Goal: Find specific page/section: Find specific page/section

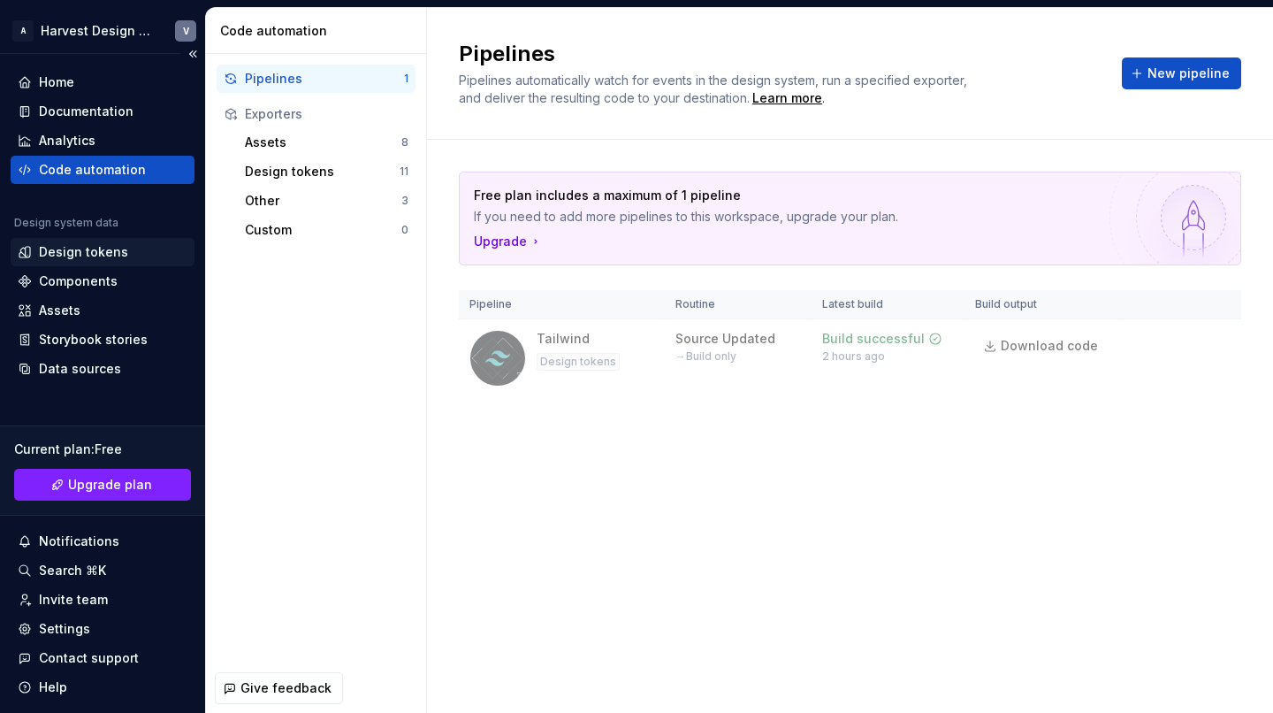
click at [80, 257] on div "Design tokens" at bounding box center [83, 252] width 89 height 18
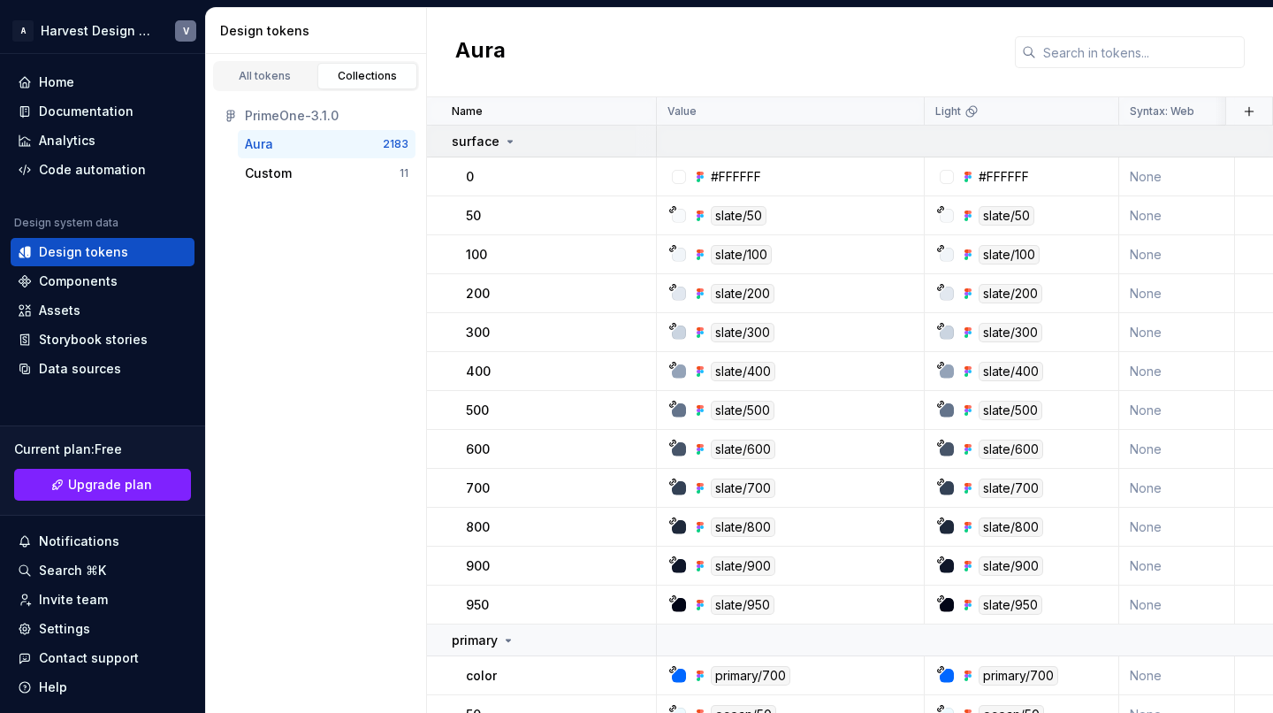
click at [511, 140] on icon at bounding box center [510, 141] width 14 height 14
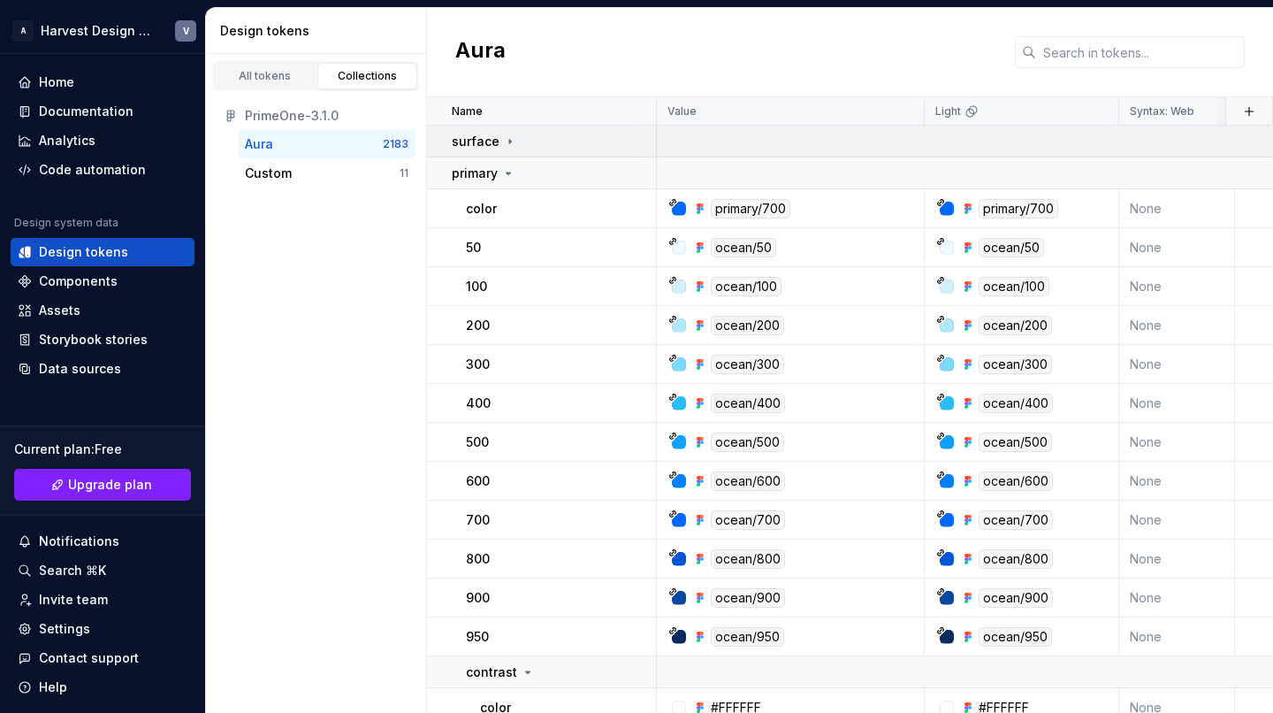
click at [511, 140] on icon at bounding box center [510, 141] width 14 height 14
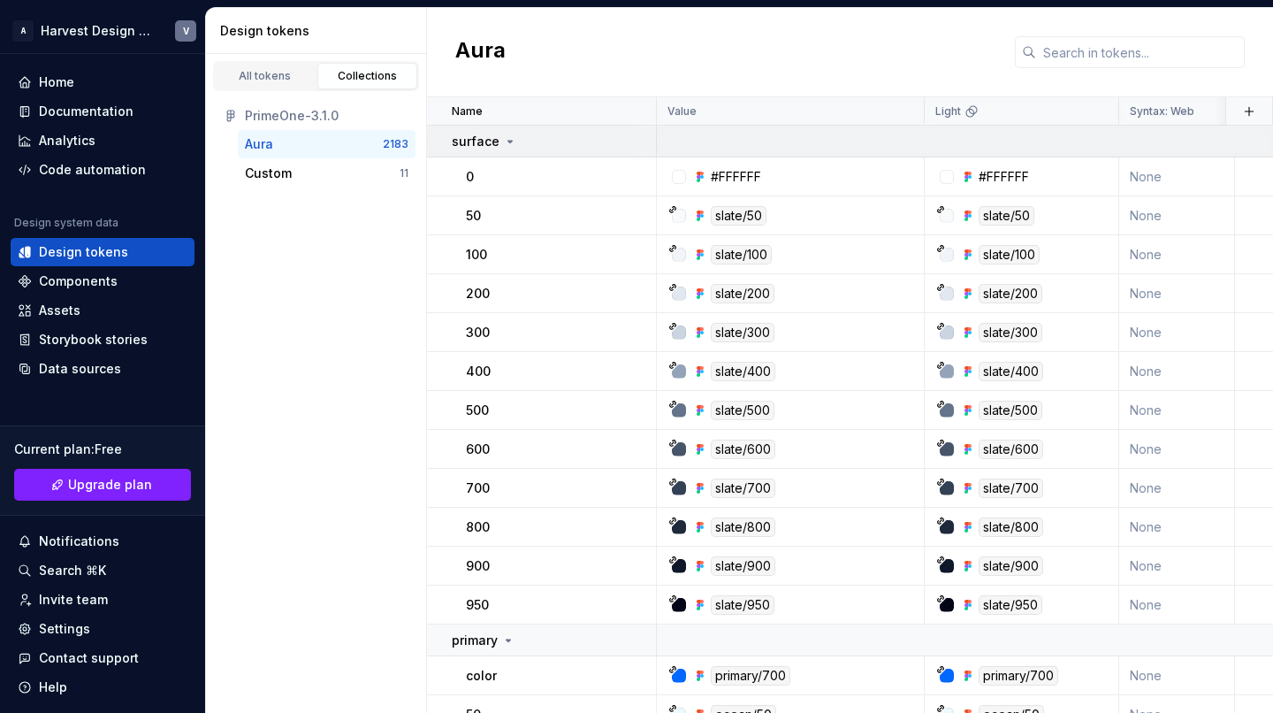
click at [503, 145] on icon at bounding box center [510, 141] width 14 height 14
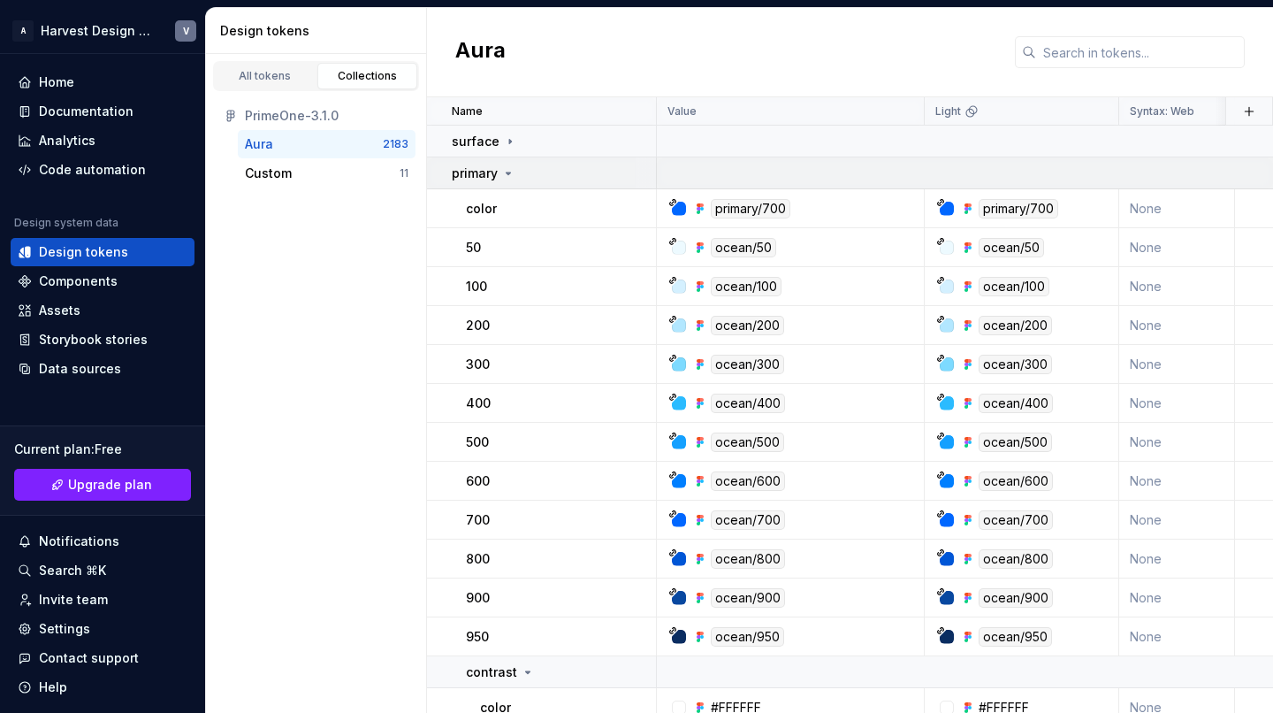
click at [493, 173] on p "primary" at bounding box center [475, 173] width 46 height 18
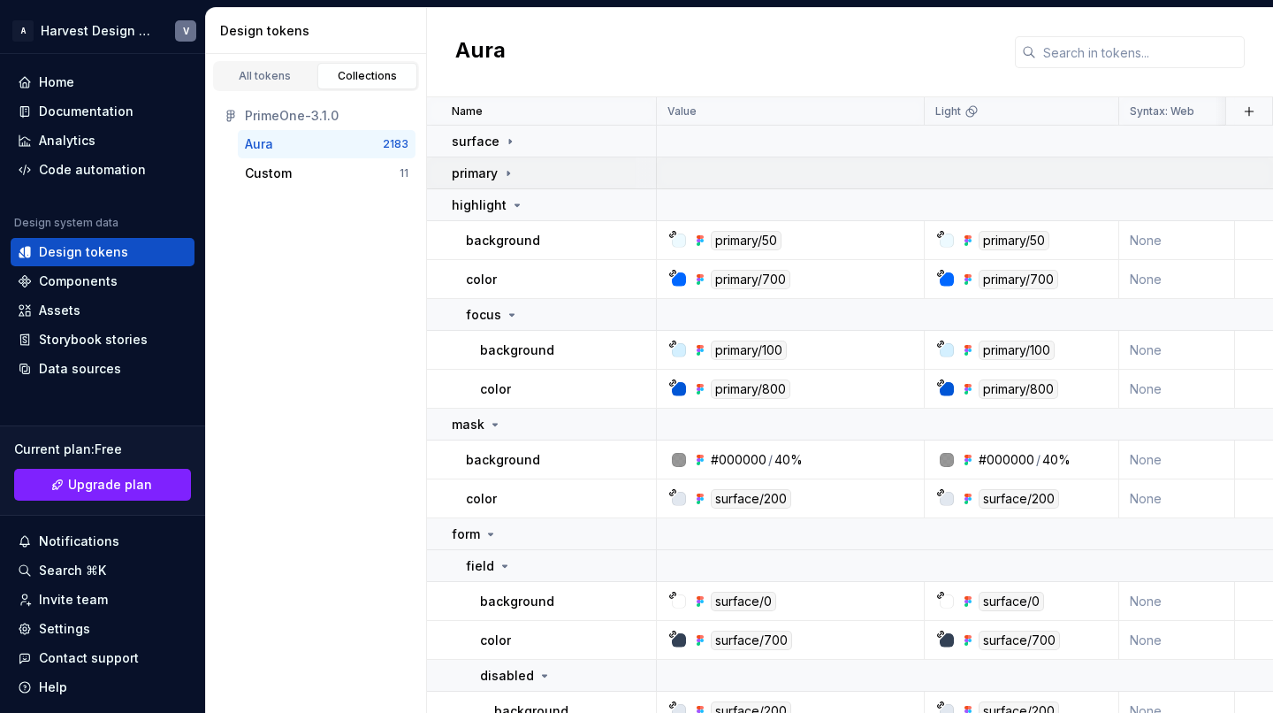
click at [492, 173] on p "primary" at bounding box center [475, 173] width 46 height 18
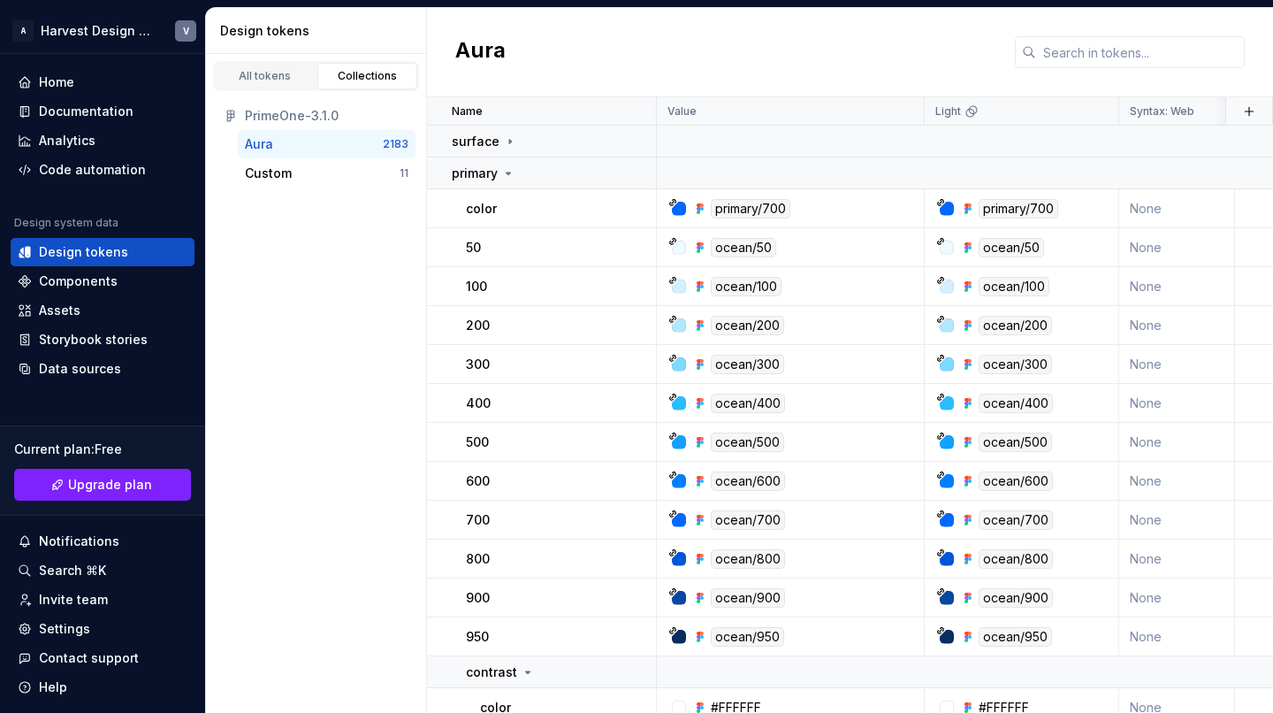
click at [600, 66] on div "Aura" at bounding box center [850, 52] width 846 height 89
click at [570, 57] on div "Aura" at bounding box center [850, 52] width 846 height 89
click at [546, 47] on div "Aura" at bounding box center [850, 52] width 846 height 89
click at [307, 178] on div "Custom" at bounding box center [322, 173] width 155 height 18
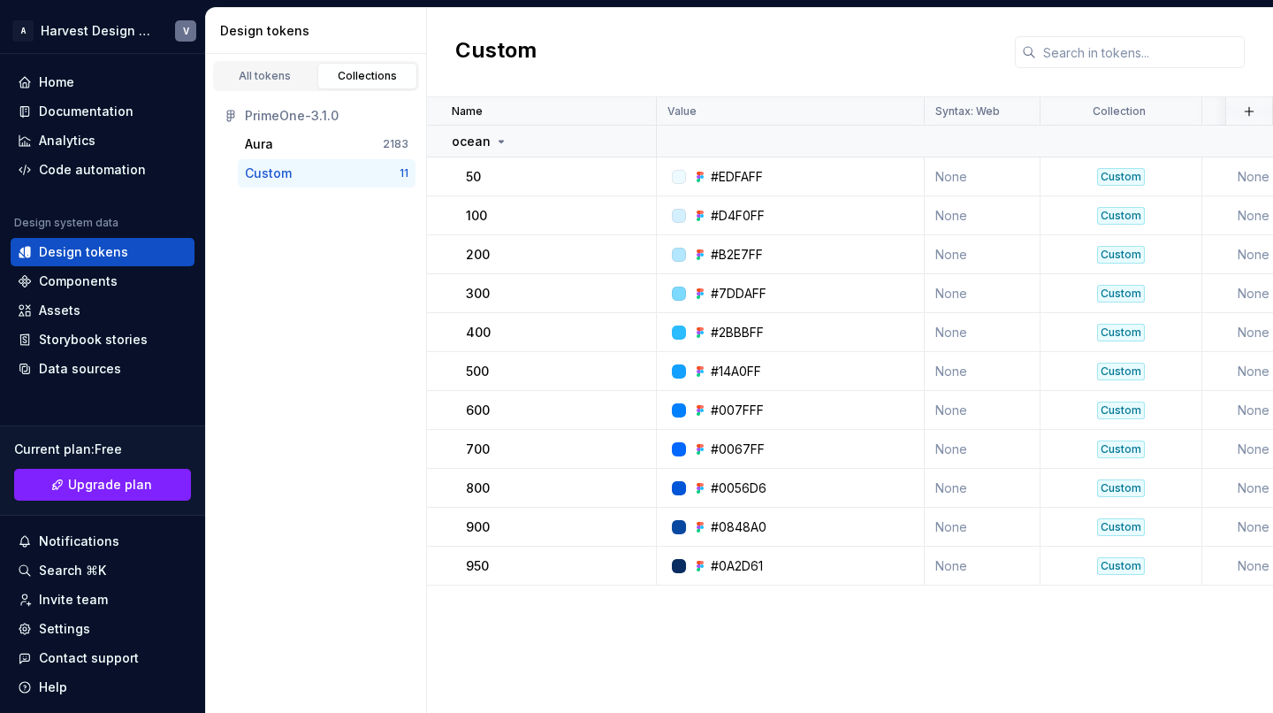
click at [631, 70] on div "Custom" at bounding box center [850, 52] width 846 height 89
click at [603, 69] on div "Custom" at bounding box center [850, 52] width 846 height 89
click at [582, 73] on div "Custom" at bounding box center [850, 52] width 846 height 89
click at [89, 157] on div "Code automation" at bounding box center [103, 170] width 184 height 28
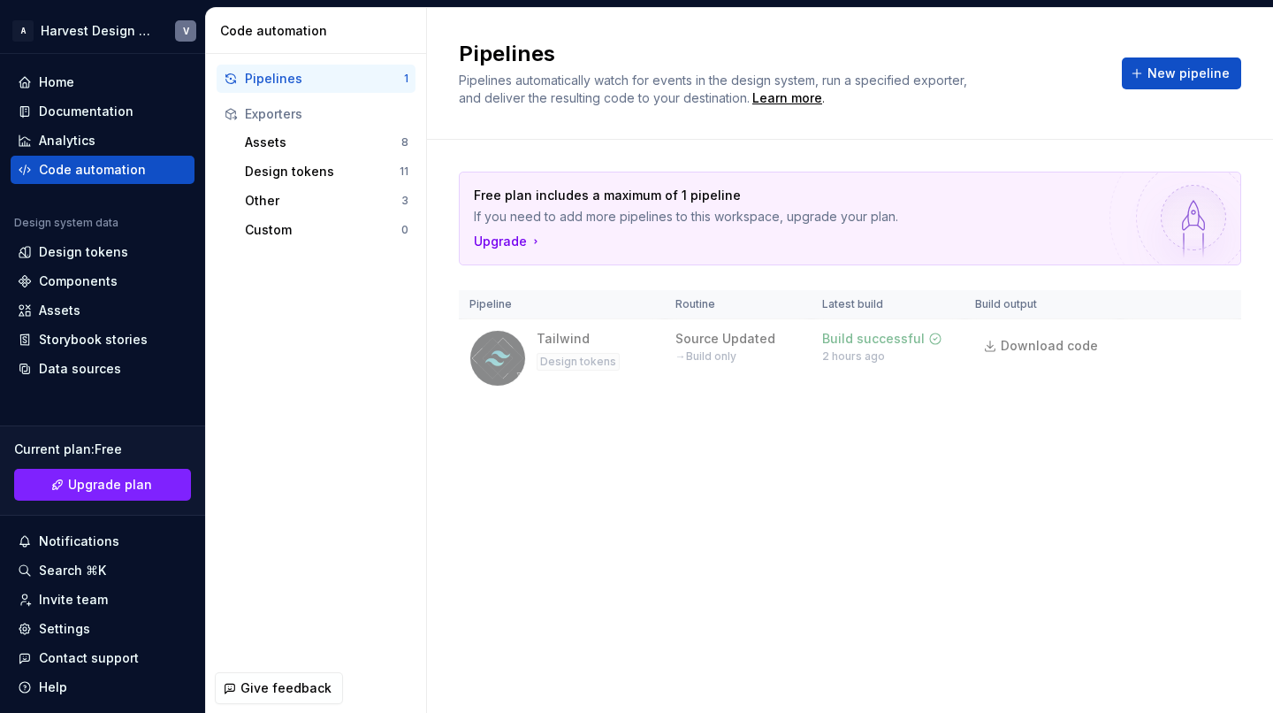
click at [519, 425] on div "Free plan includes a maximum of 1 pipeline If you need to add more pipelines to…" at bounding box center [850, 302] width 783 height 325
click at [61, 73] on div "Home" at bounding box center [56, 82] width 35 height 18
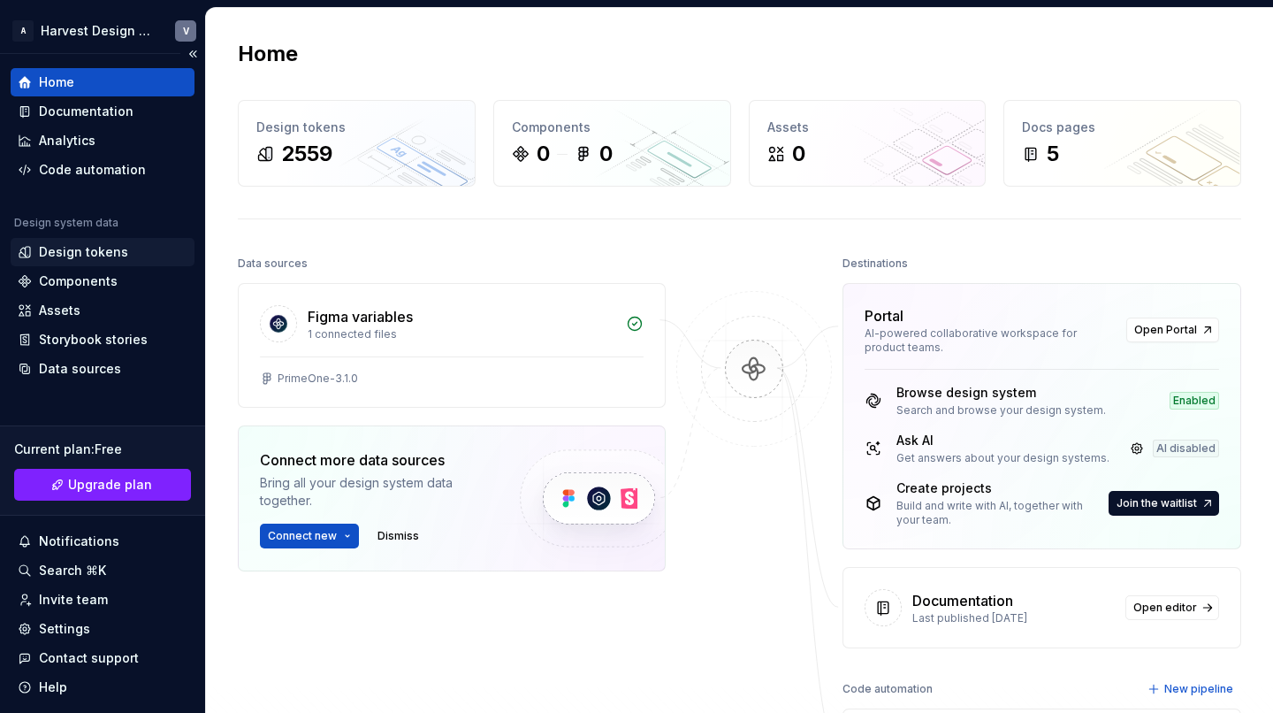
click at [81, 256] on div "Design tokens" at bounding box center [83, 252] width 89 height 18
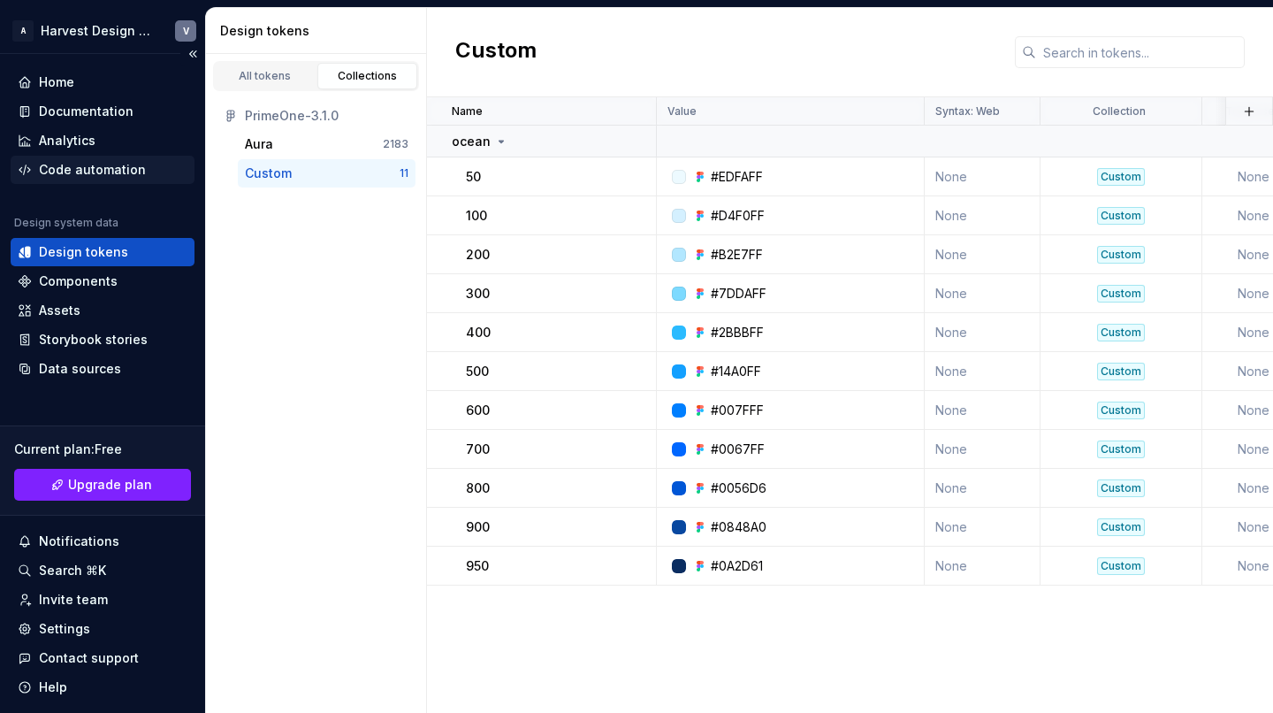
click at [93, 173] on div "Code automation" at bounding box center [92, 170] width 107 height 18
